Goal: Information Seeking & Learning: Learn about a topic

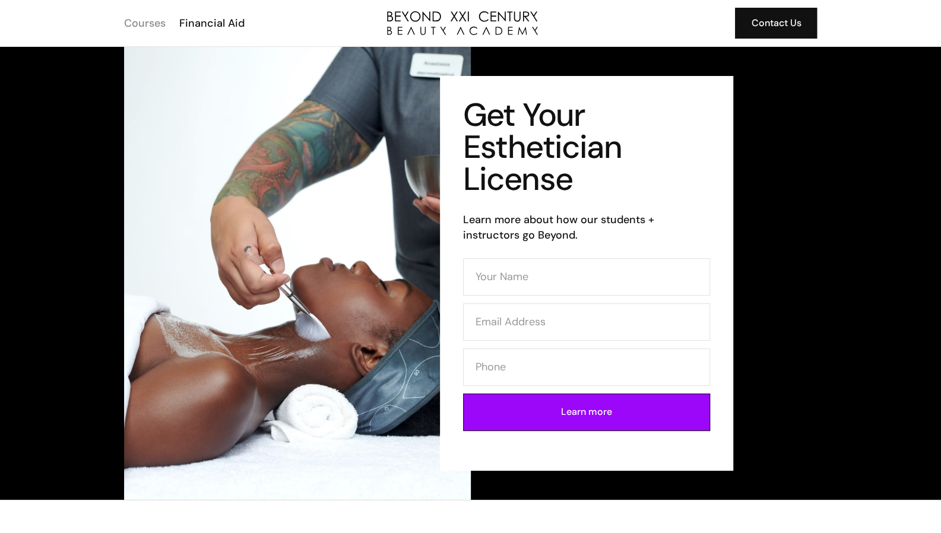
click at [151, 25] on div "Courses" at bounding box center [145, 22] width 42 height 15
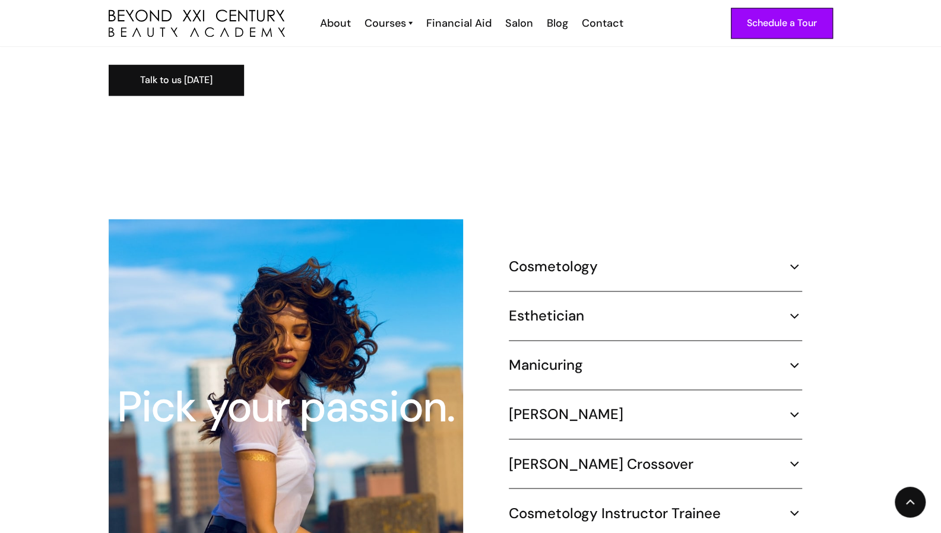
scroll to position [962, 0]
click at [784, 306] on div "Esthetician" at bounding box center [655, 315] width 293 height 18
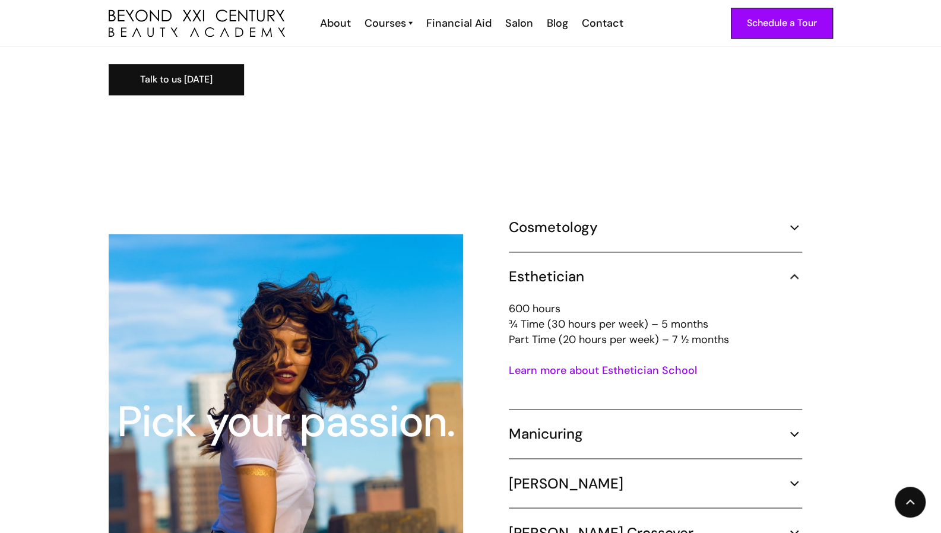
click at [685, 309] on p "600 hours ¾ Time (30 hours per week) – 5 months Part Time (20 hours per week) –…" at bounding box center [655, 324] width 293 height 46
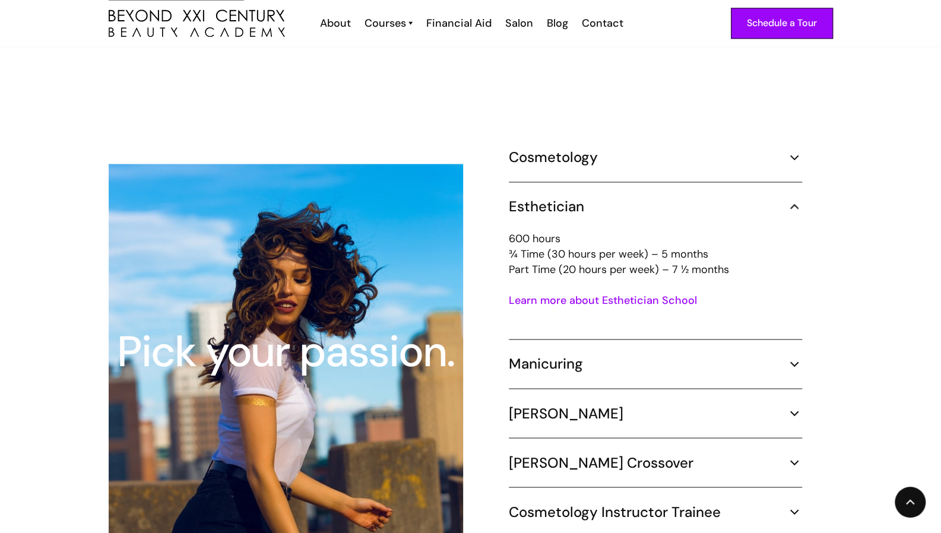
scroll to position [1032, 0]
click at [655, 293] on link "Learn more about Esthetician School" at bounding box center [603, 300] width 188 height 14
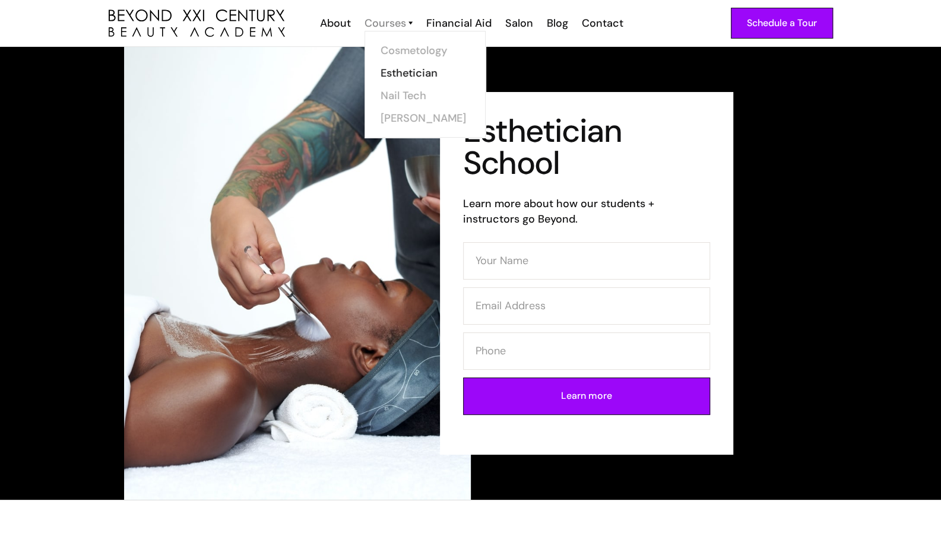
click at [402, 16] on div "Courses" at bounding box center [385, 22] width 42 height 15
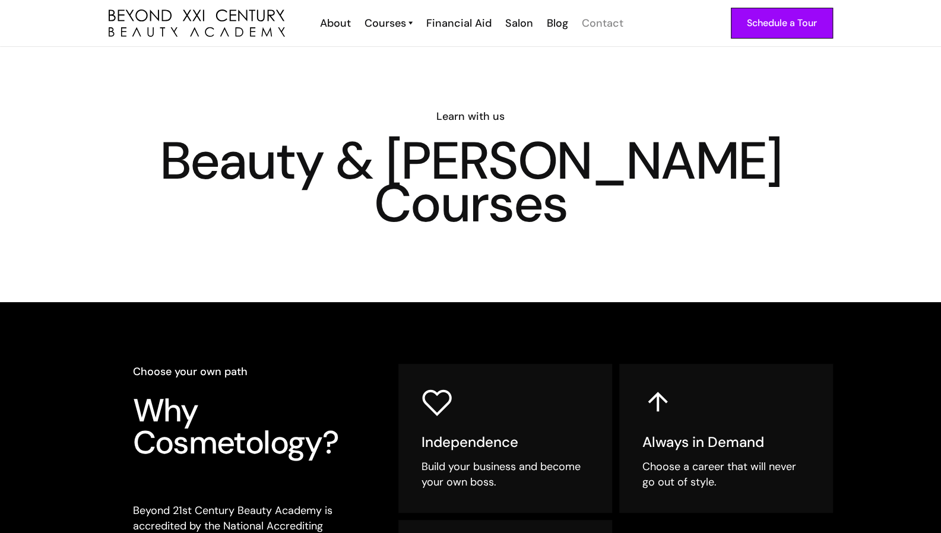
click at [603, 30] on div "Contact" at bounding box center [603, 22] width 42 height 15
